Goal: Check status: Check status

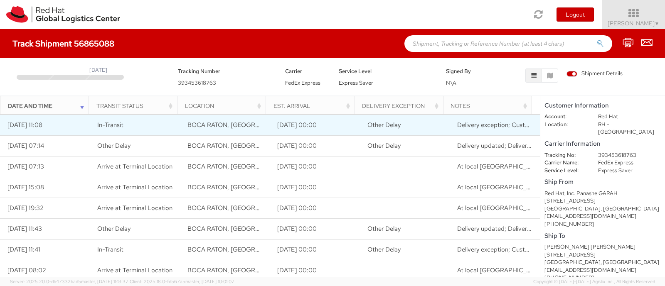
click at [259, 86] on span "Delivery exception; Customer not available or business closed" at bounding box center [543, 125] width 172 height 8
click at [40, 86] on td "[DATE] 11:08" at bounding box center [45, 125] width 90 height 21
click at [259, 86] on span "Delivery exception; Customer not available or business closed" at bounding box center [543, 125] width 172 height 8
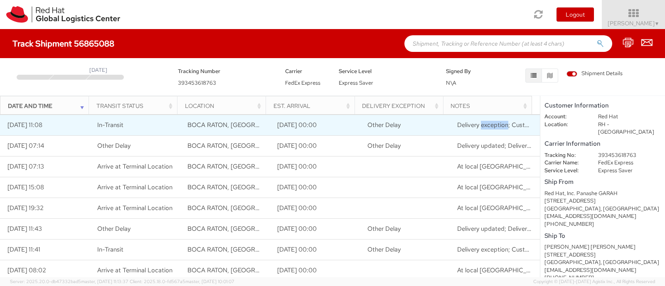
click at [259, 86] on span "Delivery exception; Customer not available or business closed" at bounding box center [543, 125] width 172 height 8
